Goal: Navigation & Orientation: Find specific page/section

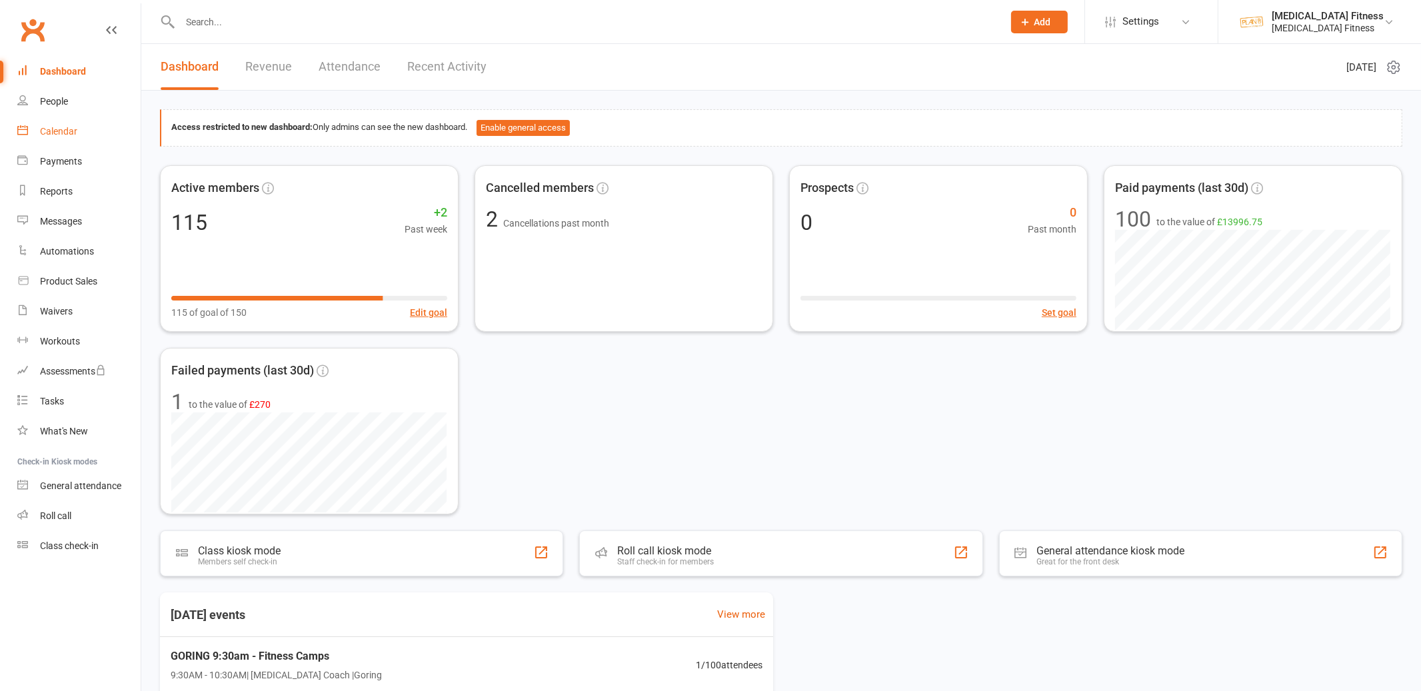
click at [55, 126] on div "Calendar" at bounding box center [58, 131] width 37 height 11
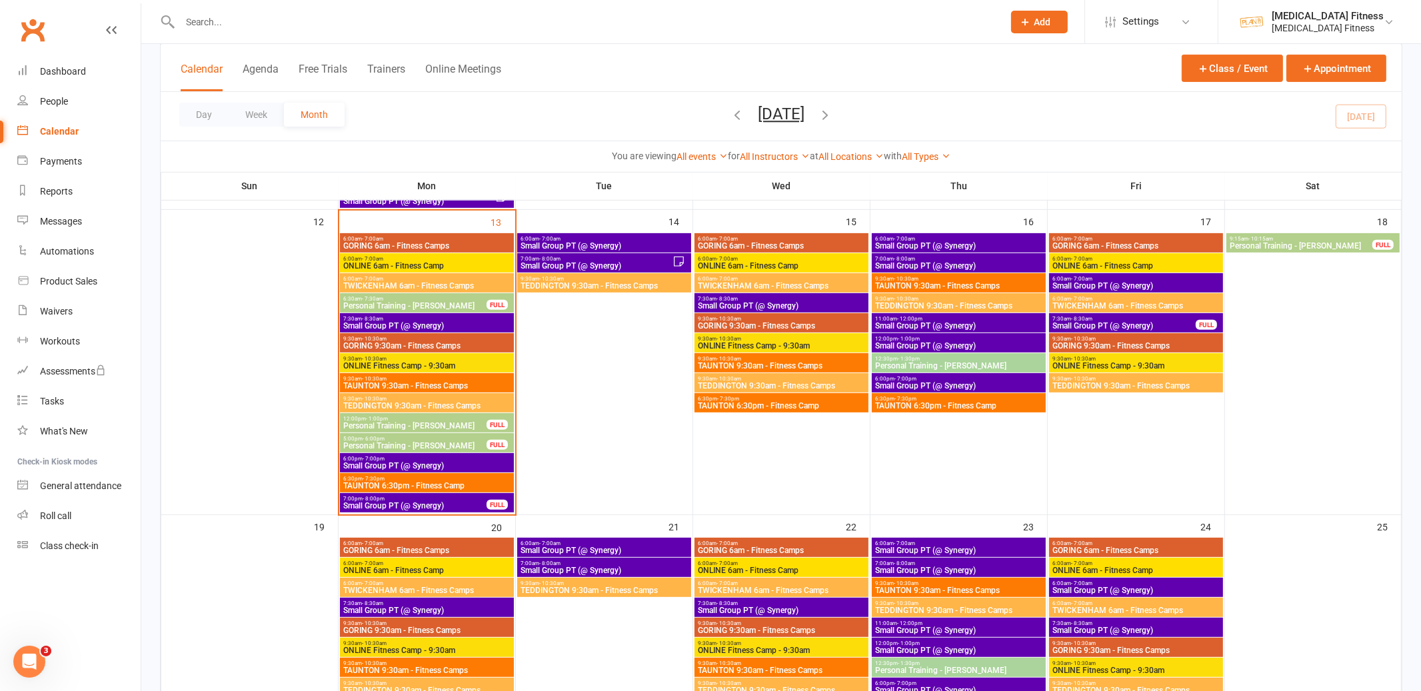
click at [448, 239] on span "6:00am - 7:00am" at bounding box center [427, 239] width 169 height 6
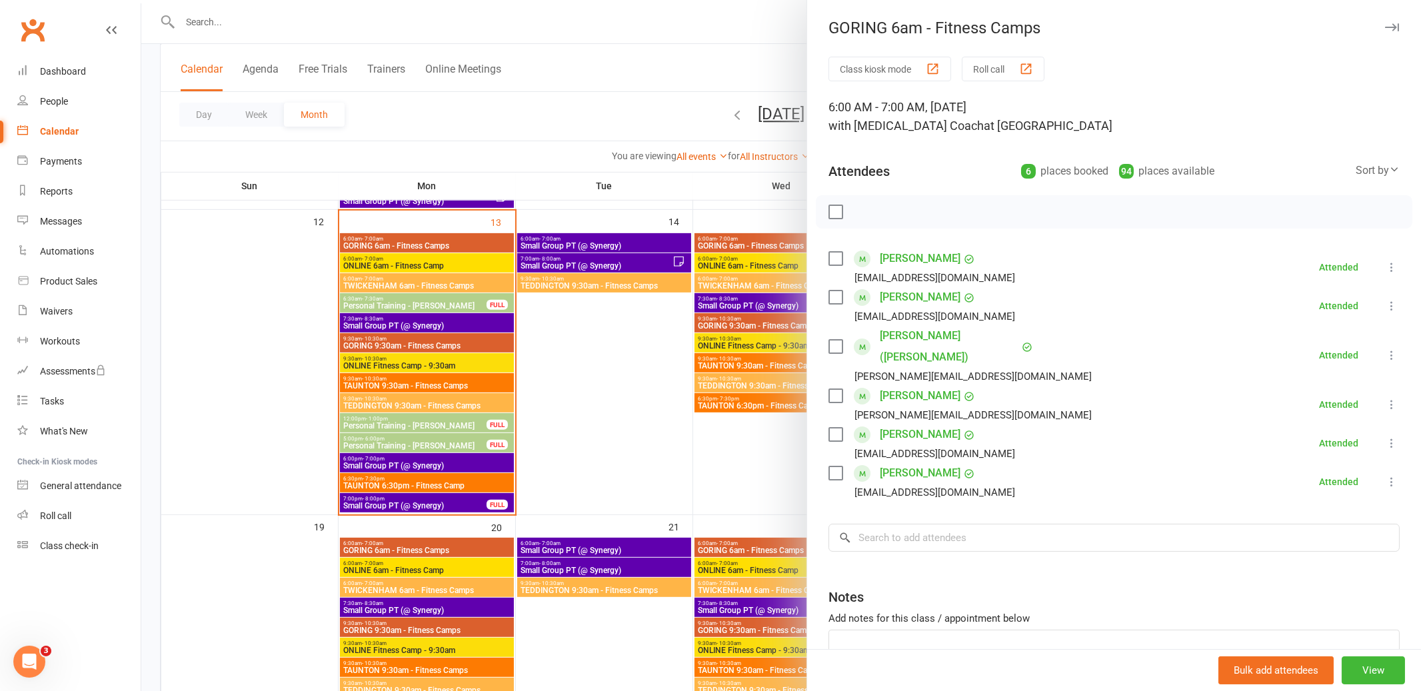
click at [1393, 22] on button "button" at bounding box center [1391, 27] width 16 height 16
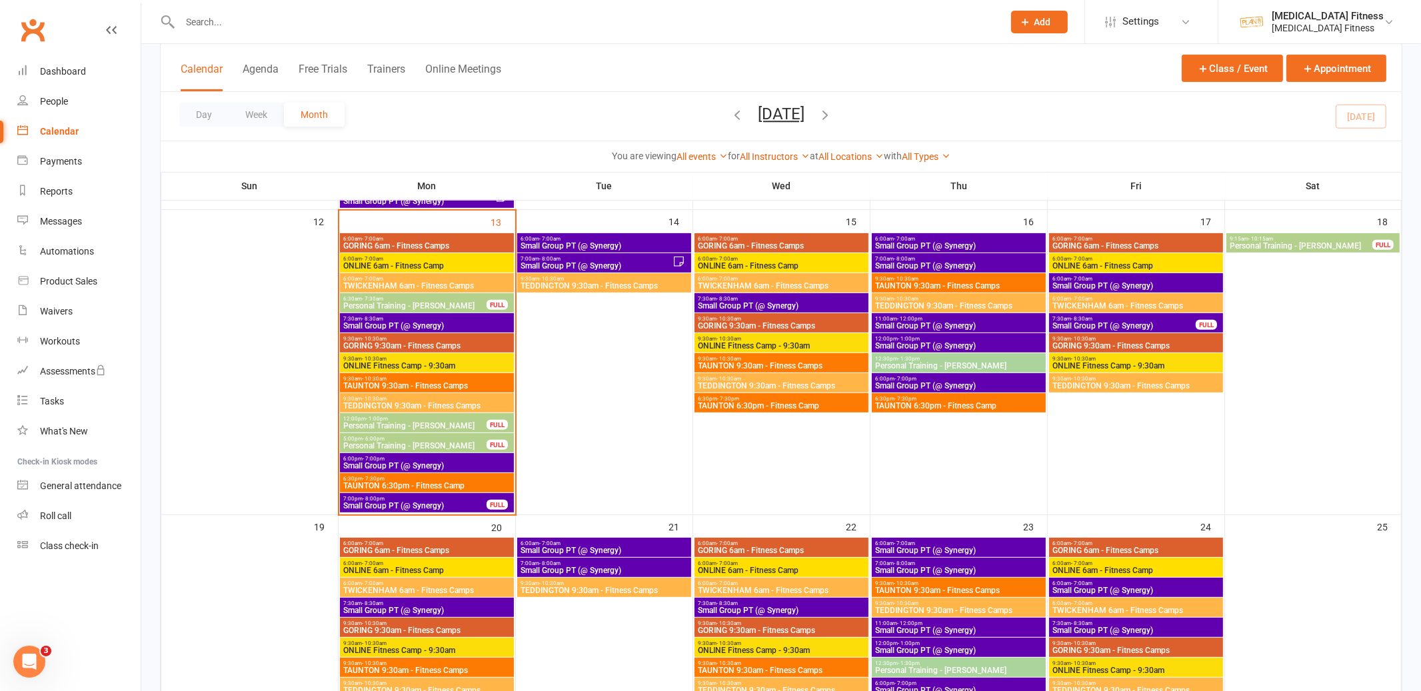
click at [396, 267] on span "ONLINE 6am - Fitness Camp" at bounding box center [427, 266] width 169 height 8
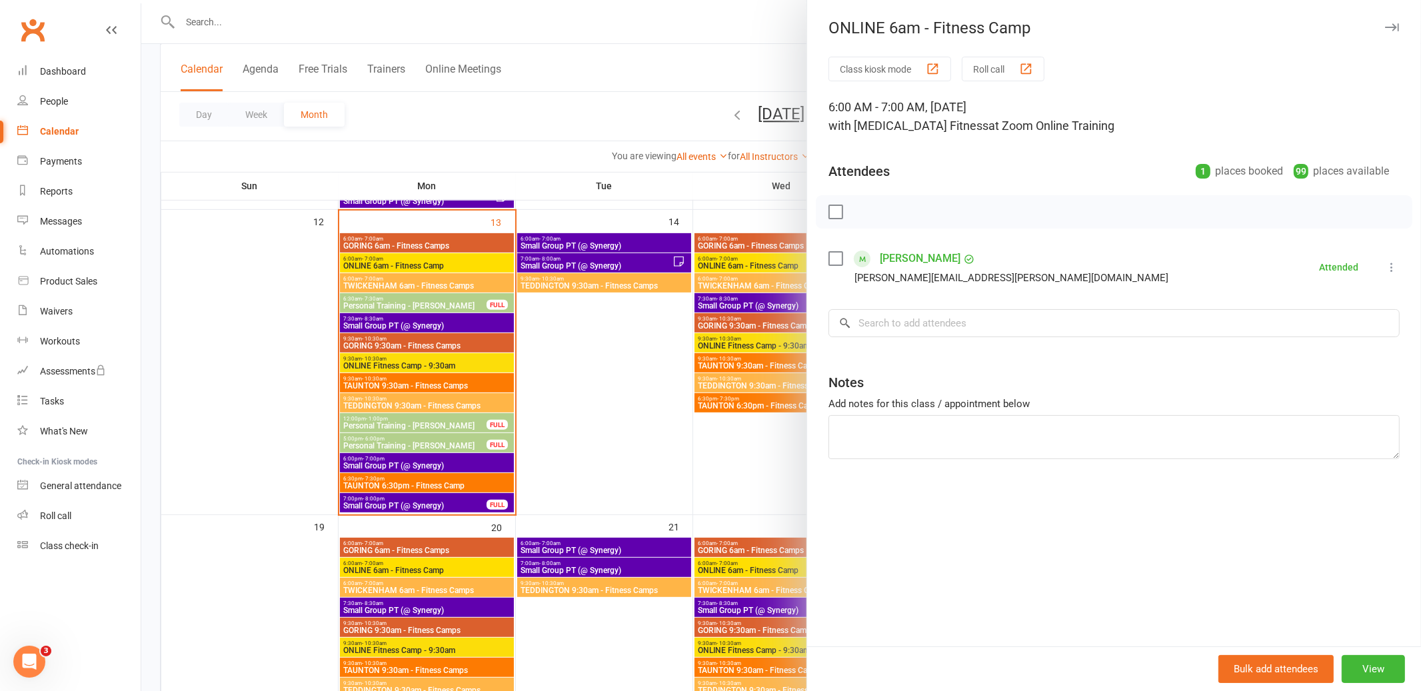
click at [1393, 30] on icon "button" at bounding box center [1392, 27] width 14 height 8
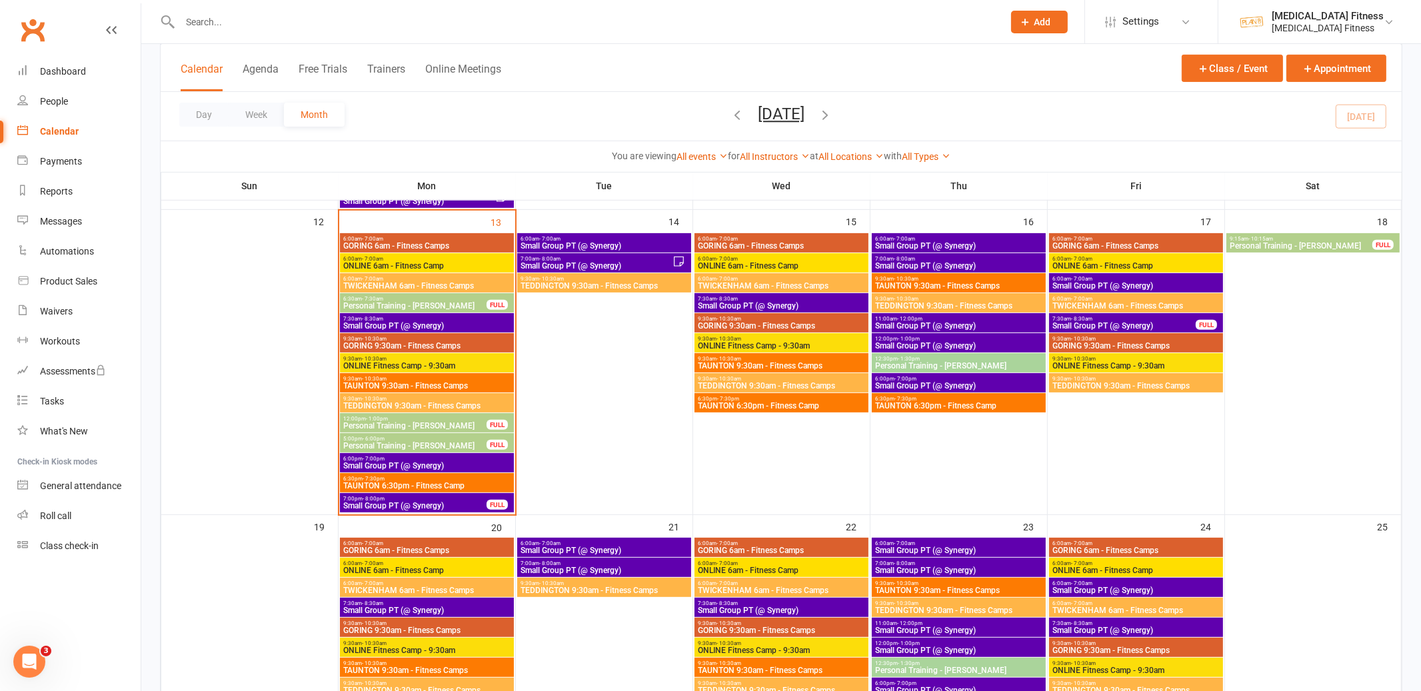
click at [414, 284] on span "TWICKENHAM 6am - Fitness Camps" at bounding box center [427, 286] width 169 height 8
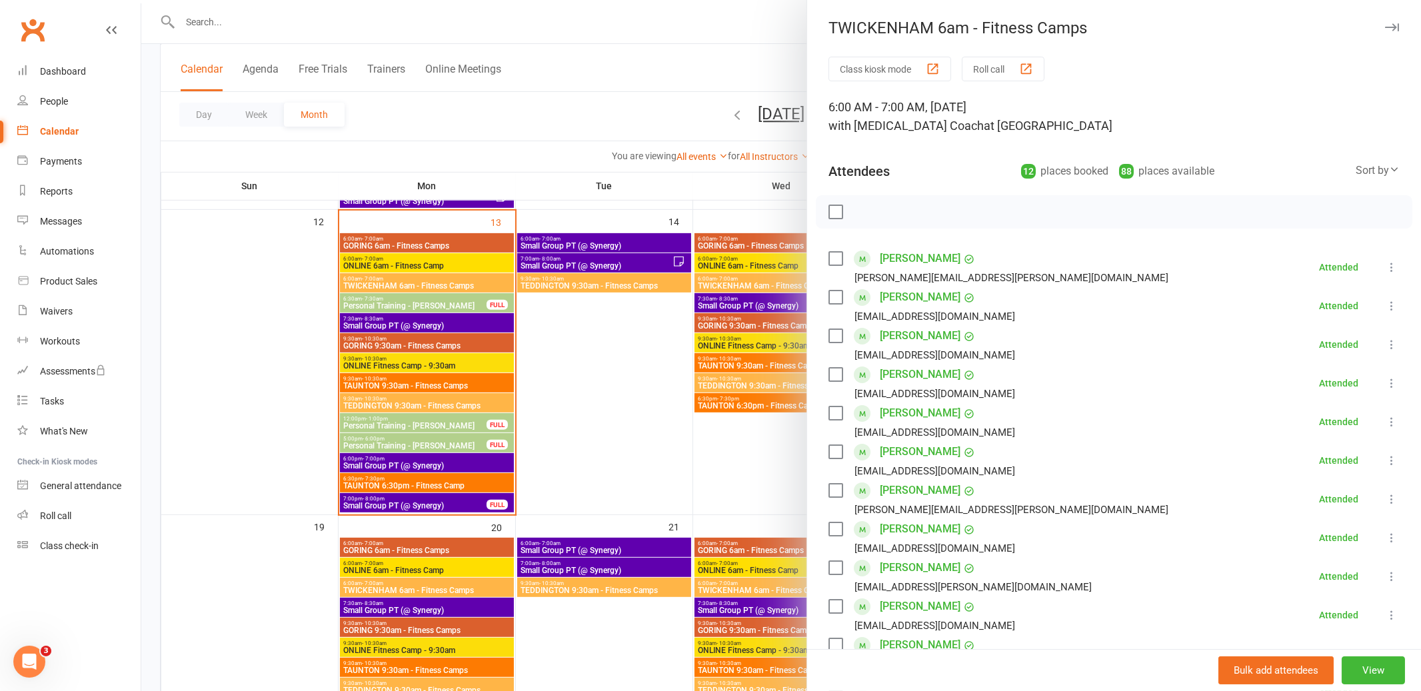
click at [1392, 27] on icon "button" at bounding box center [1392, 27] width 14 height 8
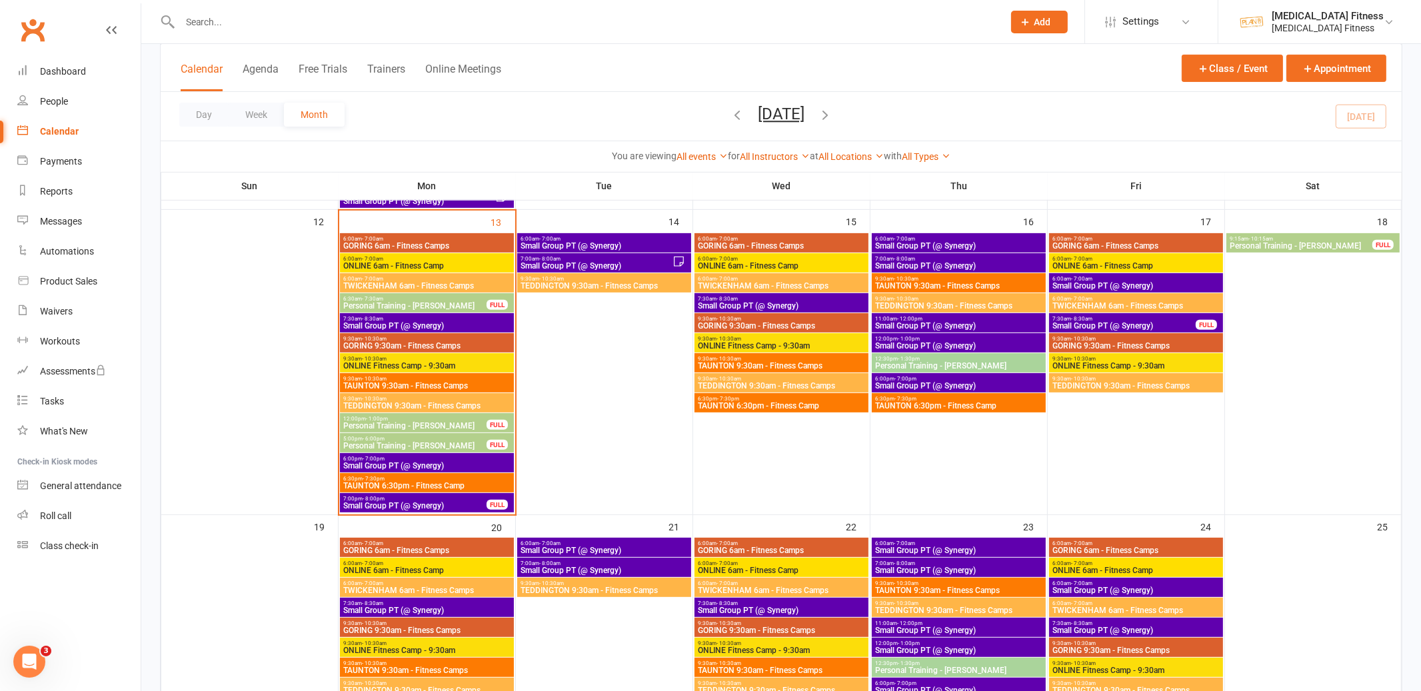
click at [367, 305] on span "Personal Training - [PERSON_NAME]" at bounding box center [415, 306] width 145 height 8
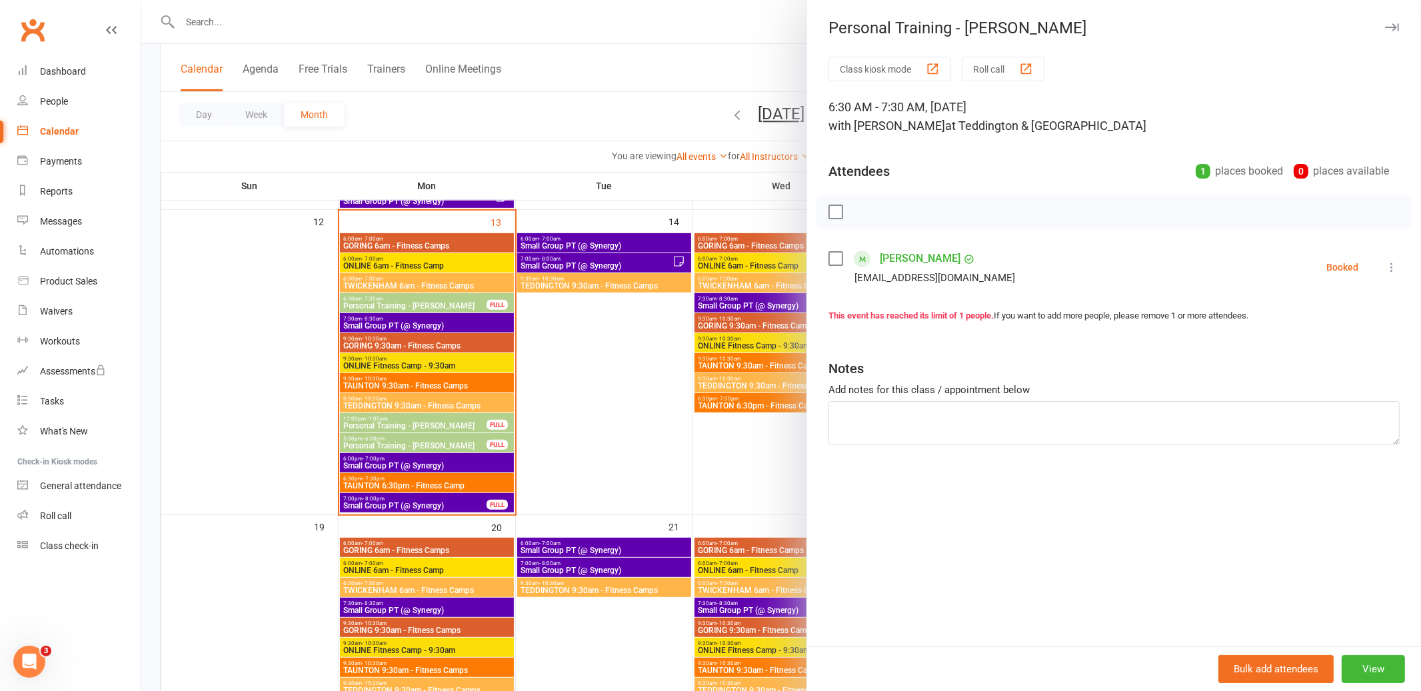
click at [1393, 25] on icon "button" at bounding box center [1392, 27] width 14 height 8
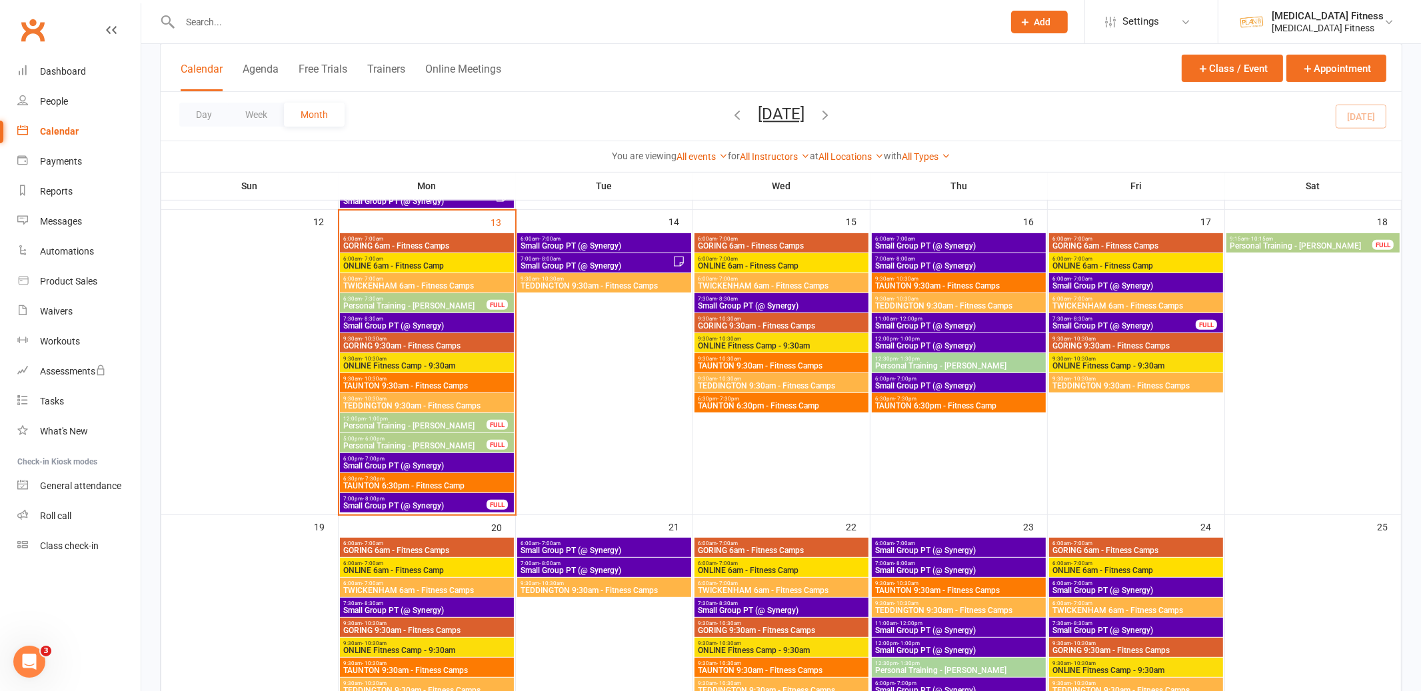
click at [408, 322] on span "Small Group PT (@ Synergy)" at bounding box center [427, 326] width 169 height 8
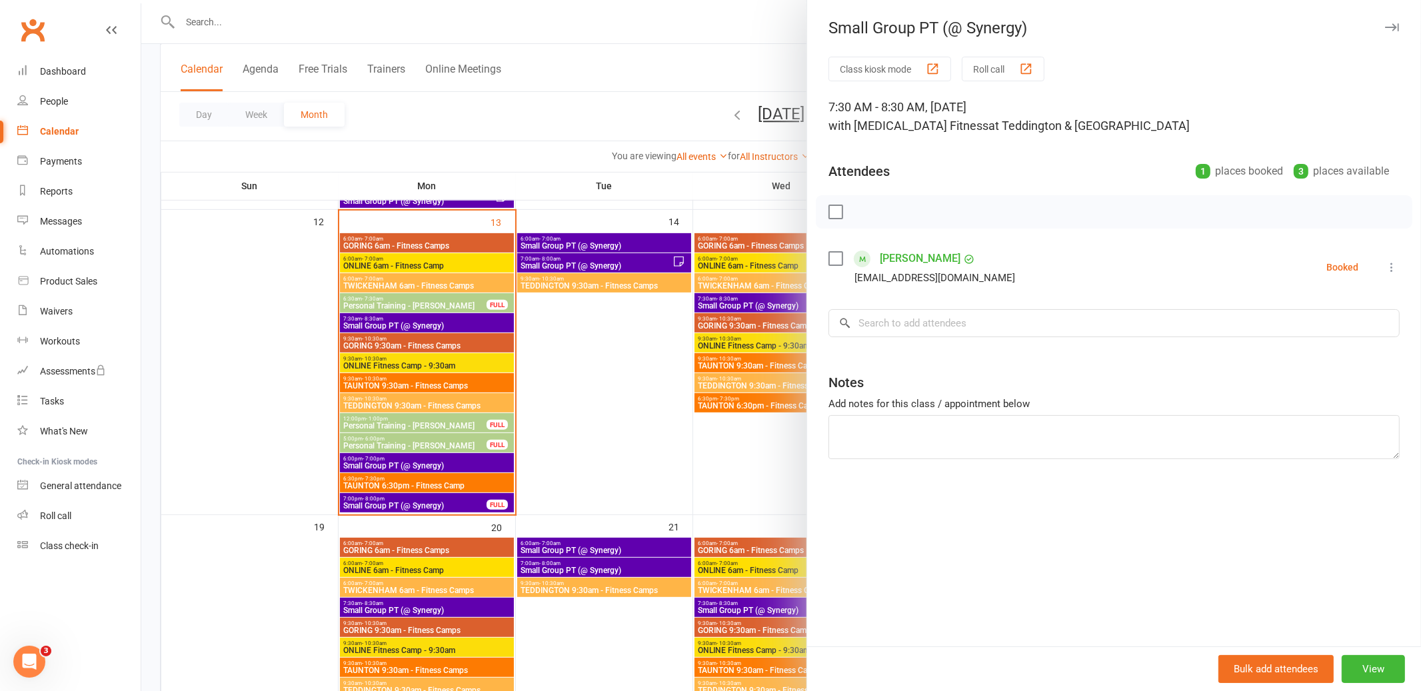
click at [1393, 25] on icon "button" at bounding box center [1392, 27] width 14 height 8
